Goal: Obtain resource: Download file/media

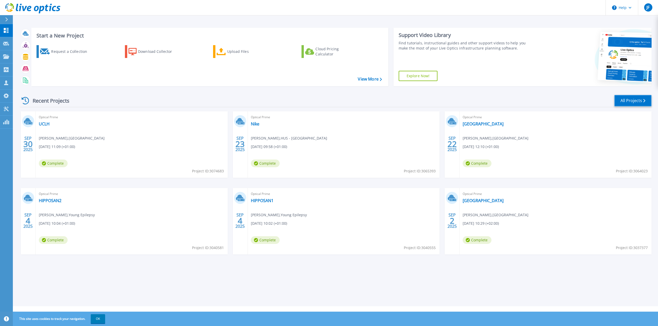
click at [645, 104] on link "All Projects" at bounding box center [632, 101] width 37 height 12
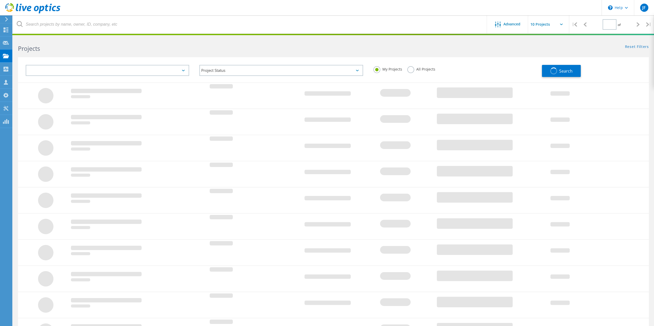
type input "1"
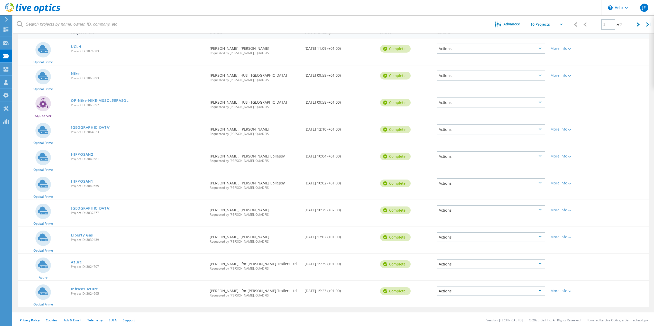
scroll to position [58, 0]
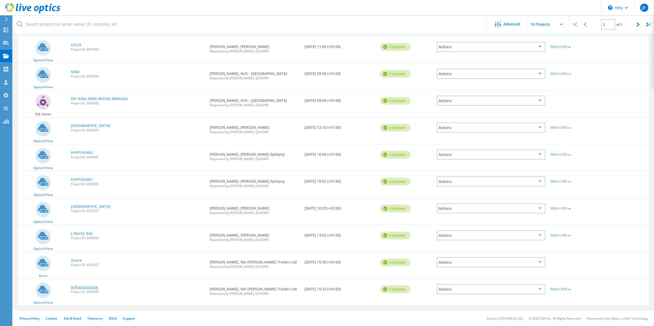
click at [94, 288] on link "Infrastructure" at bounding box center [84, 288] width 27 height 4
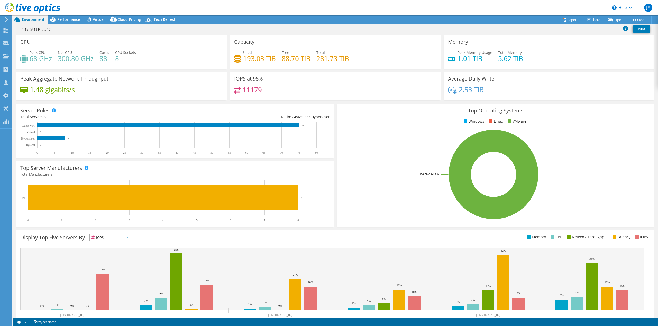
select select "USD"
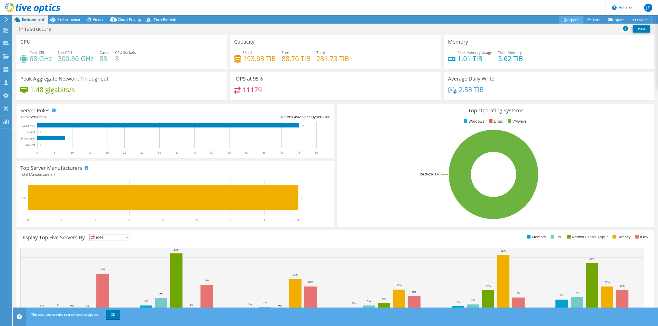
click at [568, 17] on link "Reports" at bounding box center [570, 20] width 25 height 8
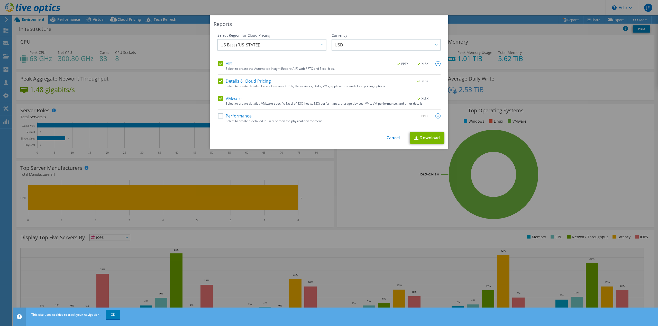
click at [233, 81] on label "Details & Cloud Pricing" at bounding box center [244, 81] width 53 height 5
click at [0, 0] on input "Details & Cloud Pricing" at bounding box center [0, 0] width 0 height 0
drag, startPoint x: 223, startPoint y: 64, endPoint x: 295, endPoint y: 102, distance: 81.5
click at [223, 64] on label "AIR" at bounding box center [225, 63] width 14 height 5
click at [0, 0] on input "AIR" at bounding box center [0, 0] width 0 height 0
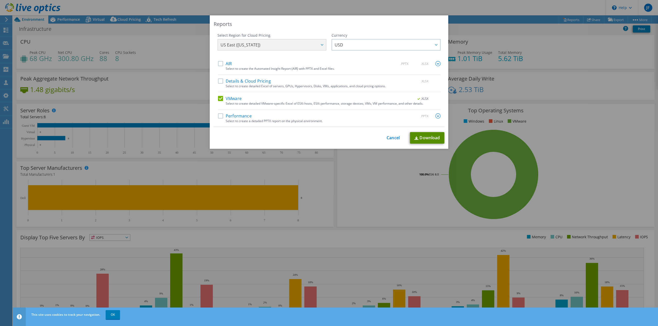
click at [424, 137] on link "Download" at bounding box center [427, 138] width 34 height 12
